Goal: Find specific page/section: Find specific page/section

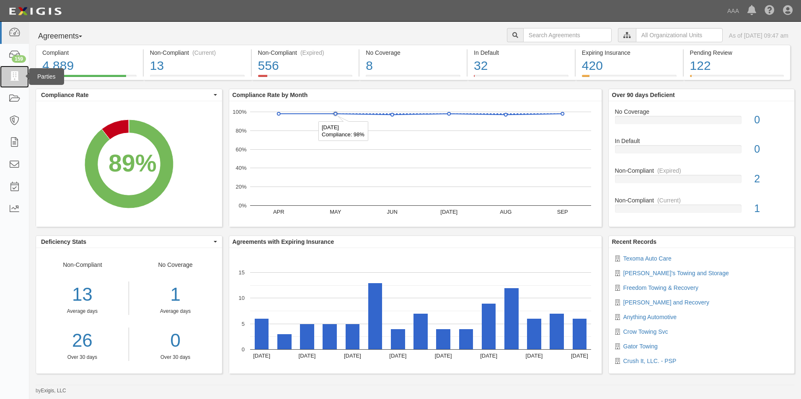
click at [7, 77] on link at bounding box center [14, 77] width 29 height 22
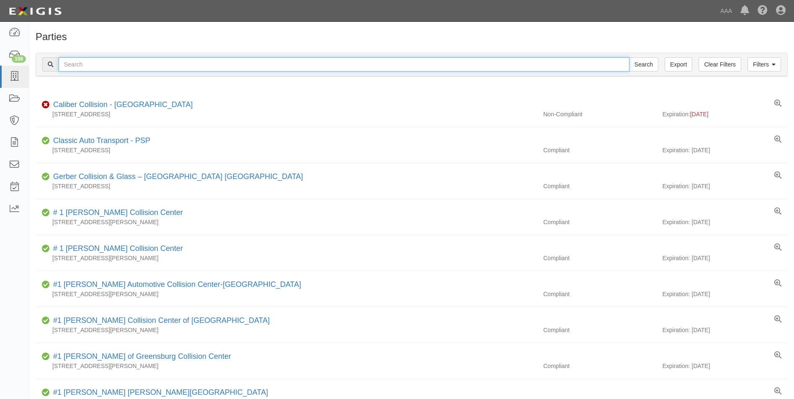
click at [82, 64] on input "text" at bounding box center [344, 64] width 571 height 14
type input "631754"
click at [629, 57] on input "Search" at bounding box center [643, 64] width 29 height 14
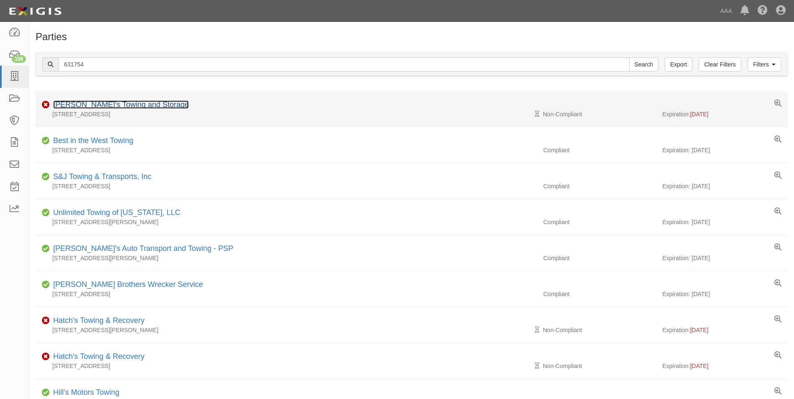
click at [87, 105] on link "[PERSON_NAME]'s Towing and Storage" at bounding box center [121, 104] width 136 height 8
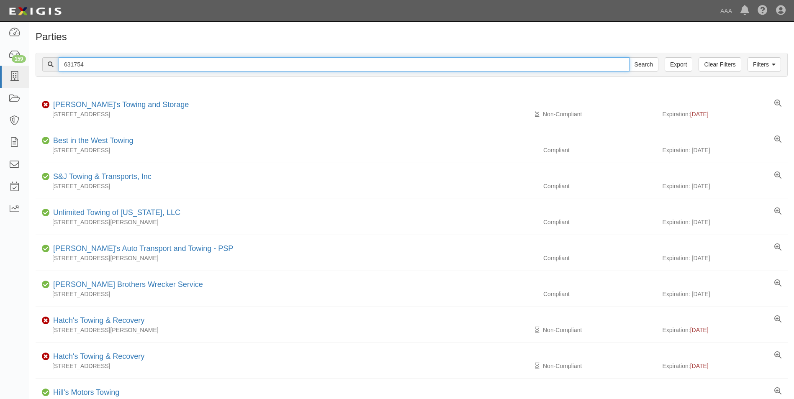
drag, startPoint x: 64, startPoint y: 63, endPoint x: 116, endPoint y: 69, distance: 53.1
click at [116, 68] on input "631754" at bounding box center [344, 64] width 571 height 14
type input "31336"
click at [629, 57] on input "Search" at bounding box center [643, 64] width 29 height 14
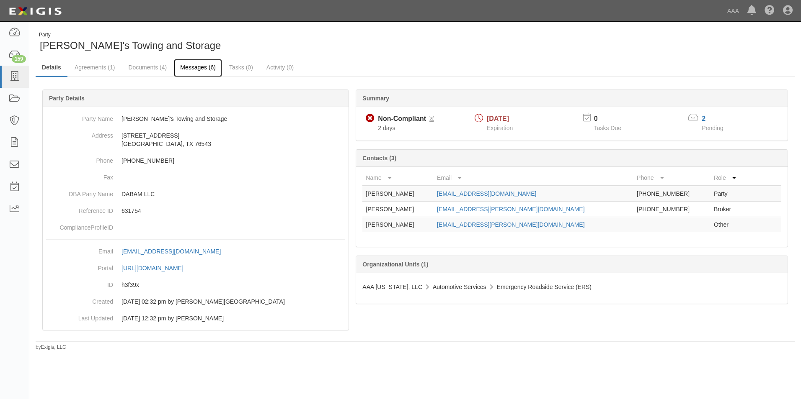
click at [205, 66] on link "Messages (6)" at bounding box center [198, 68] width 48 height 18
drag, startPoint x: 10, startPoint y: 0, endPoint x: 142, endPoint y: 14, distance: 132.7
click at [144, 14] on div "Dashboard 159 Inbox Parties Agreements Coverages Documents Messages Tasks Repor…" at bounding box center [400, 10] width 788 height 21
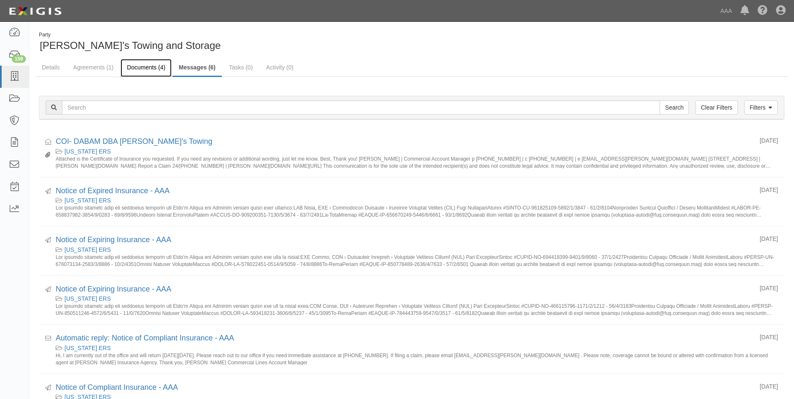
click at [144, 66] on link "Documents (4)" at bounding box center [146, 68] width 51 height 18
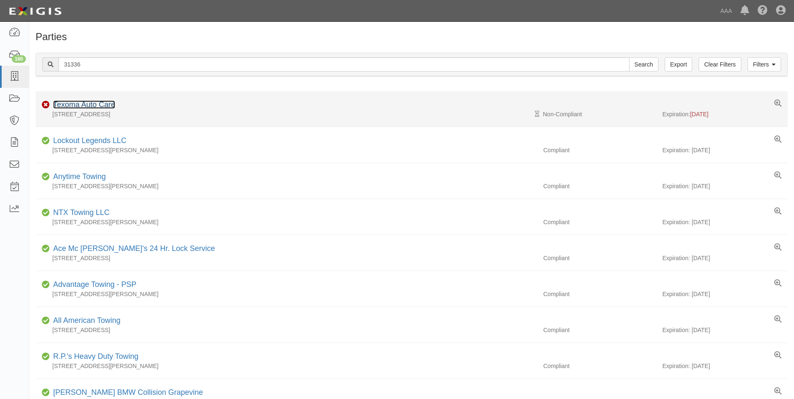
click at [94, 103] on link "Texoma Auto Care" at bounding box center [84, 104] width 62 height 8
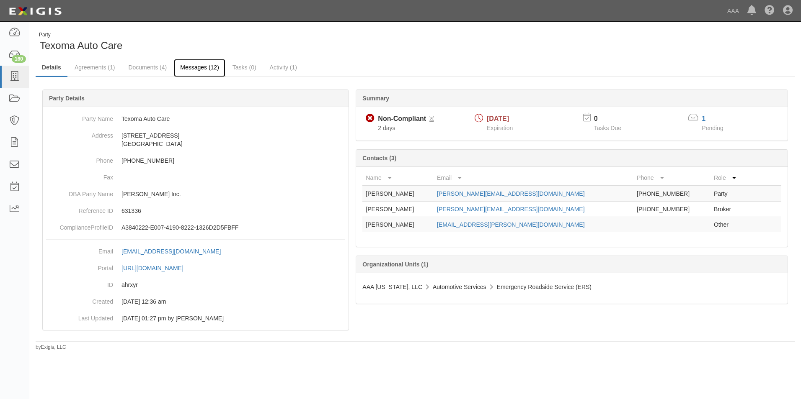
click at [196, 69] on link "Messages (12)" at bounding box center [199, 68] width 51 height 18
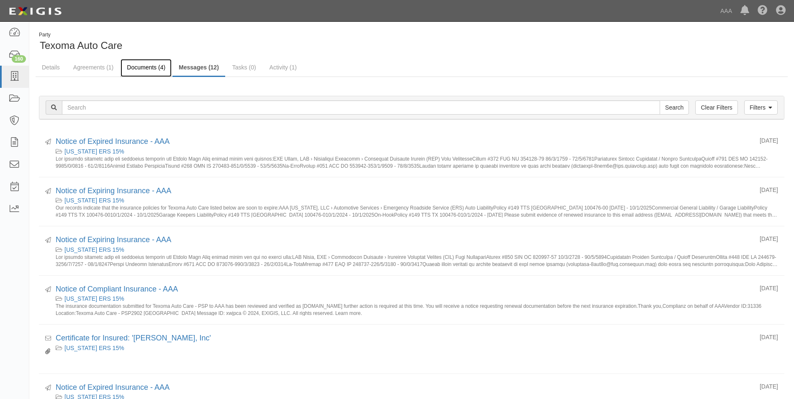
click at [128, 67] on link "Documents (4)" at bounding box center [146, 68] width 51 height 18
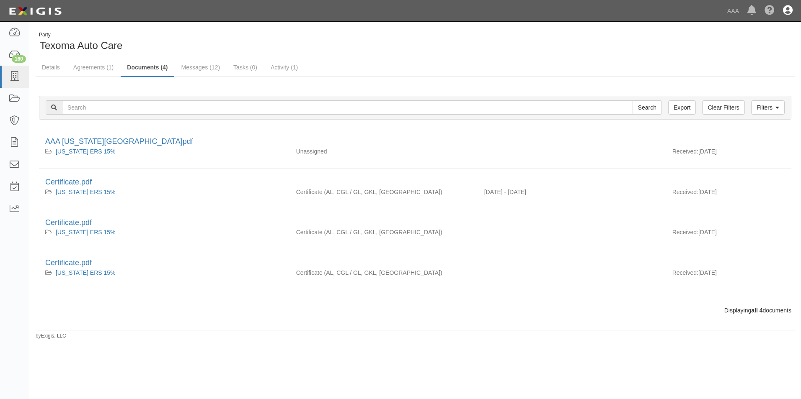
click at [788, 8] on icon at bounding box center [788, 11] width 10 height 10
click at [744, 46] on link "Sign Out" at bounding box center [763, 49] width 66 height 17
